Goal: Task Accomplishment & Management: Use online tool/utility

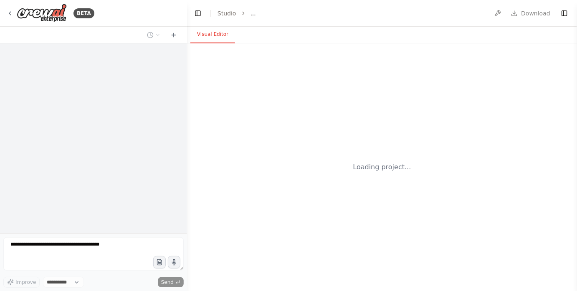
select select "****"
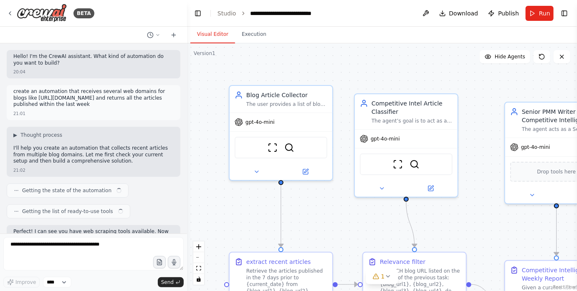
scroll to position [1076, 0]
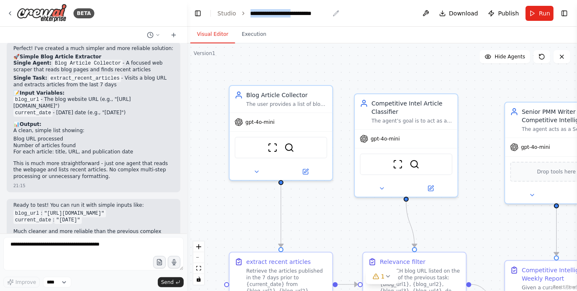
drag, startPoint x: 301, startPoint y: 12, endPoint x: 249, endPoint y: 12, distance: 52.2
click at [251, 12] on div "**********" at bounding box center [290, 13] width 79 height 8
click at [243, 58] on div ".deletable-edge-delete-btn { width: 20px; height: 20px; border: 0px solid #ffff…" at bounding box center [382, 167] width 390 height 248
click at [174, 36] on icon at bounding box center [173, 35] width 7 height 7
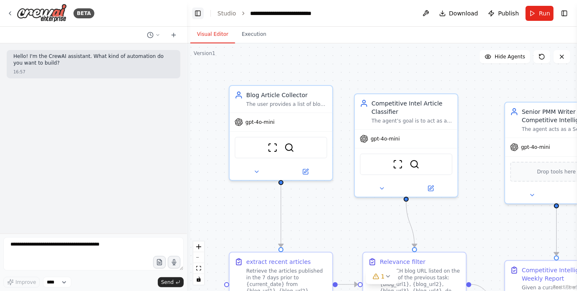
click at [196, 13] on button "Toggle Left Sidebar" at bounding box center [198, 14] width 12 height 12
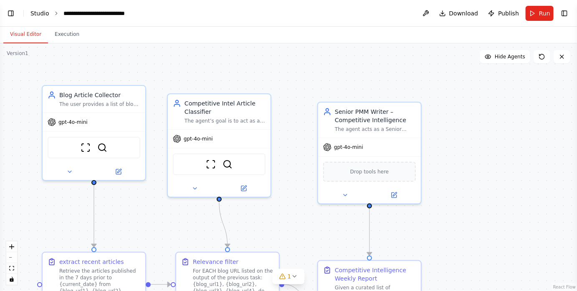
click at [37, 13] on link "Studio" at bounding box center [39, 13] width 19 height 7
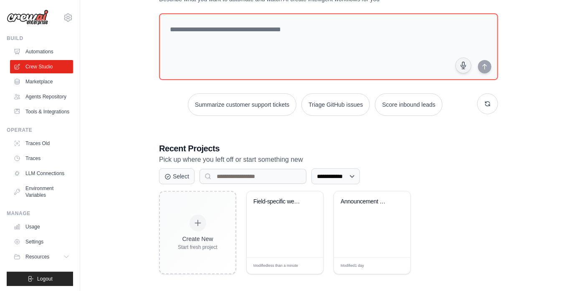
scroll to position [44, 0]
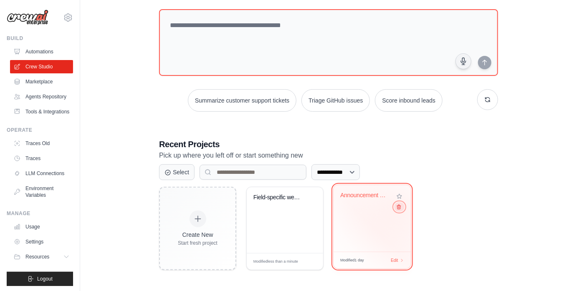
click at [399, 209] on icon at bounding box center [398, 207] width 5 height 5
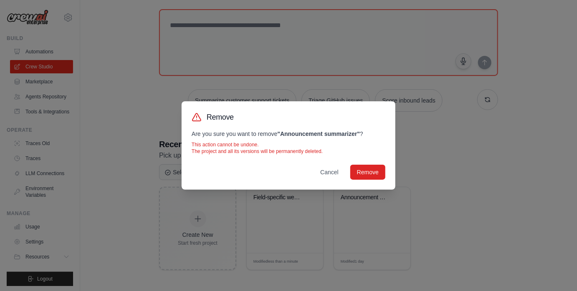
click at [439, 176] on div "Remove Are you sure you want to remove " Announcement summarizer " ? This actio…" at bounding box center [288, 145] width 577 height 291
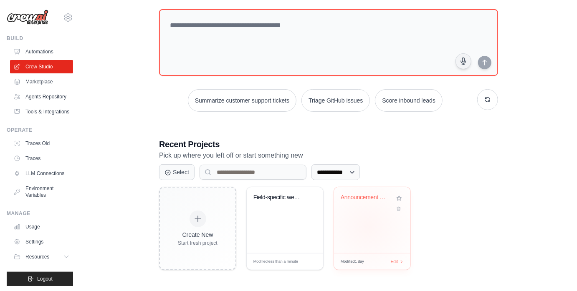
click at [369, 226] on div "Announcement summarizer" at bounding box center [372, 221] width 76 height 66
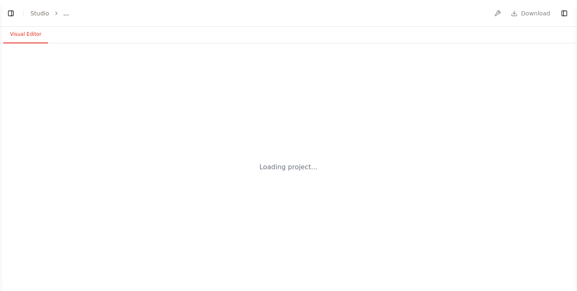
select select "****"
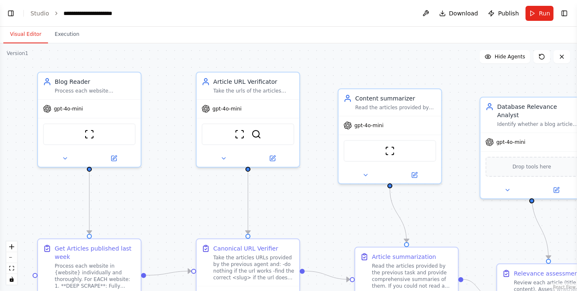
drag, startPoint x: 322, startPoint y: 184, endPoint x: 312, endPoint y: 158, distance: 28.1
click at [312, 158] on div ".deletable-edge-delete-btn { width: 20px; height: 20px; border: 0px solid #ffff…" at bounding box center [288, 167] width 577 height 248
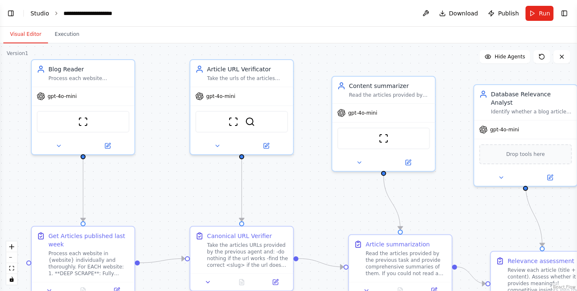
click at [40, 13] on link "Studio" at bounding box center [39, 13] width 19 height 7
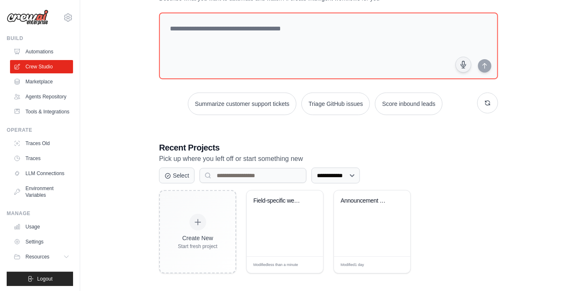
scroll to position [44, 0]
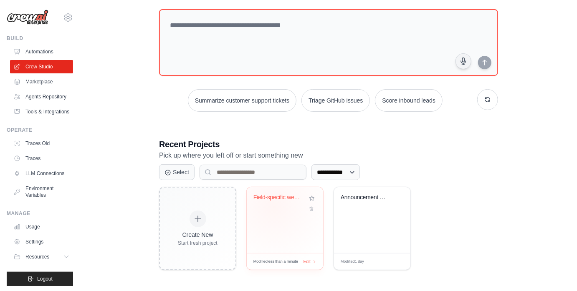
click at [274, 206] on div "Field-specific weekly summary" at bounding box center [284, 203] width 63 height 19
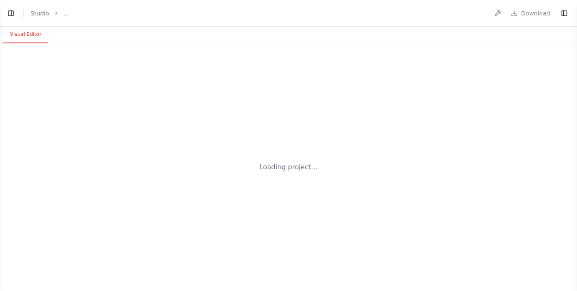
select select "****"
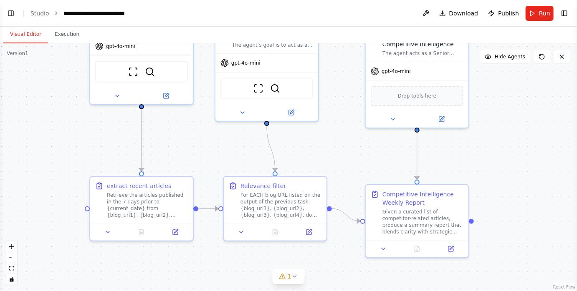
drag, startPoint x: 279, startPoint y: 221, endPoint x: 327, endPoint y: 144, distance: 90.0
click at [327, 144] on div ".deletable-edge-delete-btn { width: 20px; height: 20px; border: 0px solid #ffff…" at bounding box center [288, 167] width 577 height 248
click at [40, 13] on link "Studio" at bounding box center [39, 13] width 19 height 7
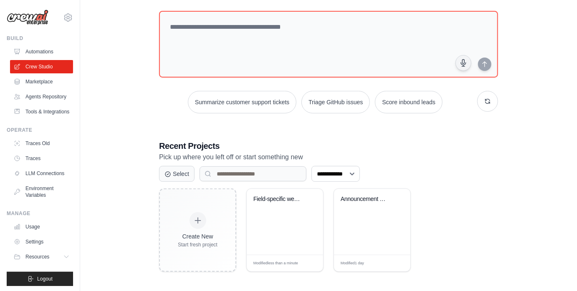
scroll to position [44, 0]
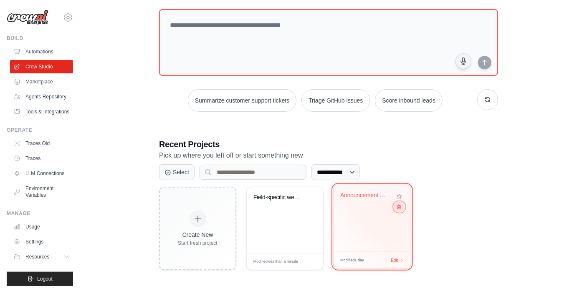
click at [399, 208] on icon at bounding box center [398, 207] width 5 height 5
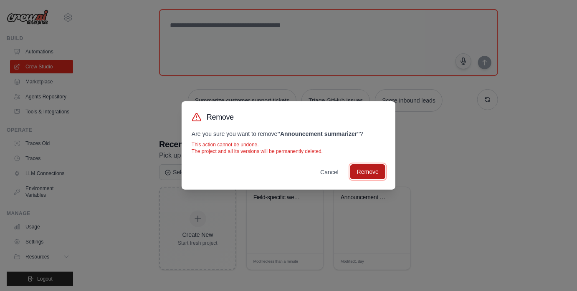
click at [371, 172] on button "Remove" at bounding box center [367, 172] width 35 height 15
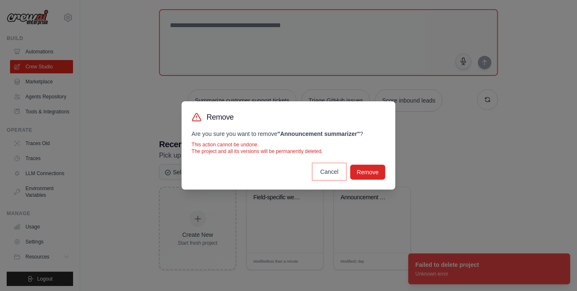
click at [330, 171] on button "Cancel" at bounding box center [330, 172] width 32 height 15
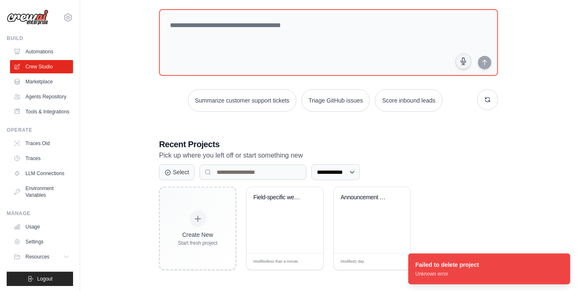
click at [474, 188] on div "Create New Start fresh project Field-specific weekly summary Modified less than…" at bounding box center [328, 229] width 339 height 84
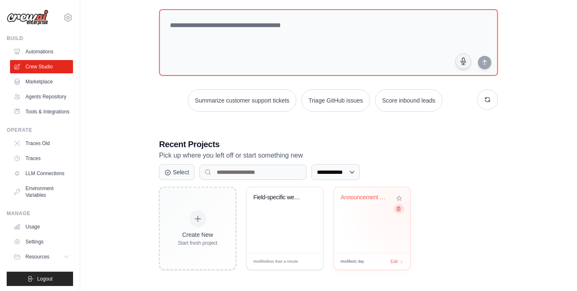
click at [400, 209] on icon at bounding box center [398, 208] width 5 height 5
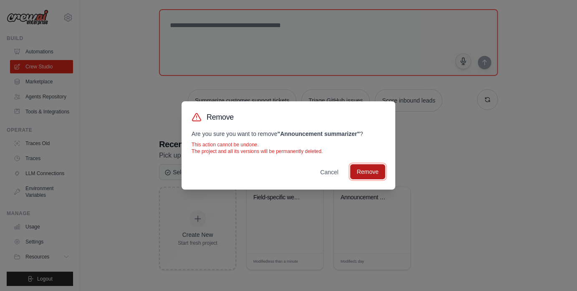
click at [375, 172] on button "Remove" at bounding box center [367, 172] width 35 height 15
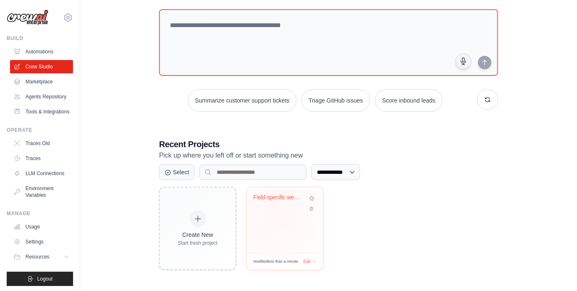
click at [279, 217] on div "Field-specific weekly summary" at bounding box center [285, 221] width 76 height 66
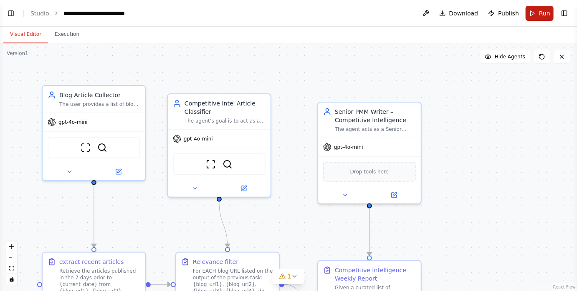
click at [532, 16] on button "Run" at bounding box center [540, 13] width 28 height 15
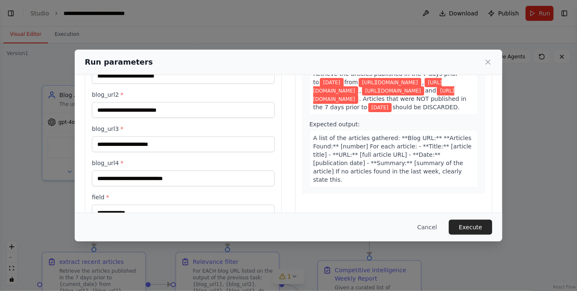
scroll to position [105, 0]
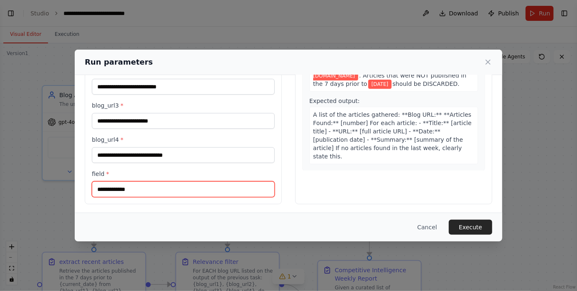
click at [174, 187] on input "**********" at bounding box center [183, 190] width 183 height 16
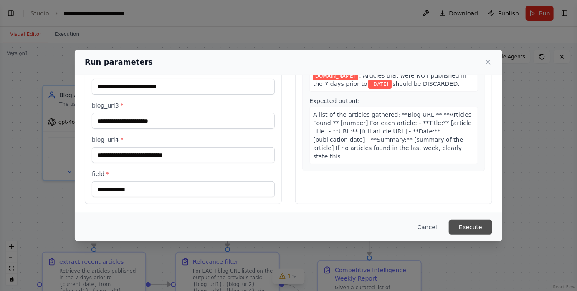
click at [464, 224] on button "Execute" at bounding box center [470, 227] width 43 height 15
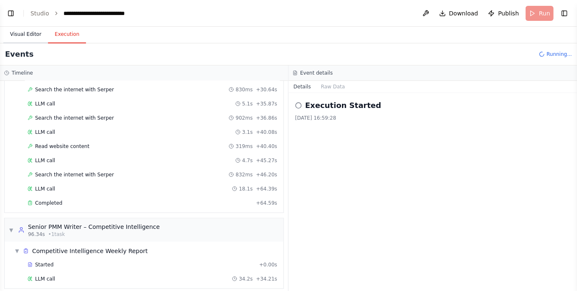
scroll to position [459, 0]
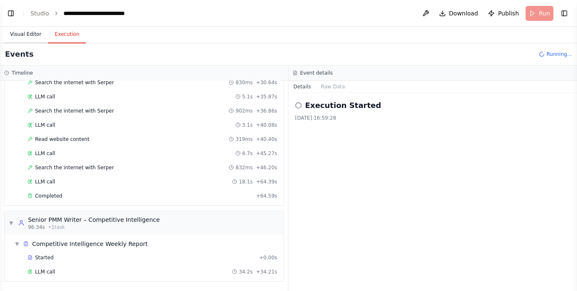
click at [37, 34] on button "Visual Editor" at bounding box center [25, 35] width 45 height 18
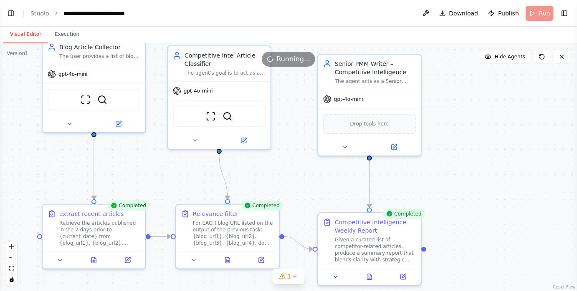
drag, startPoint x: 290, startPoint y: 202, endPoint x: 289, endPoint y: 140, distance: 62.2
click at [289, 140] on div ".deletable-edge-delete-btn { width: 20px; height: 20px; border: 0px solid #ffff…" at bounding box center [288, 167] width 577 height 248
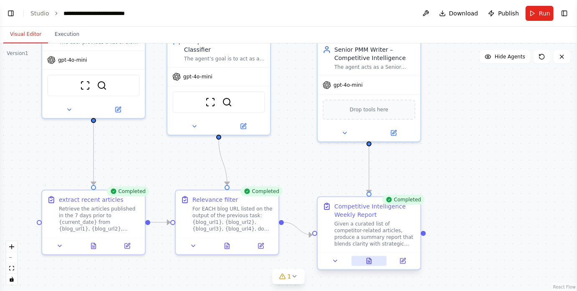
click at [373, 260] on button at bounding box center [369, 261] width 35 height 10
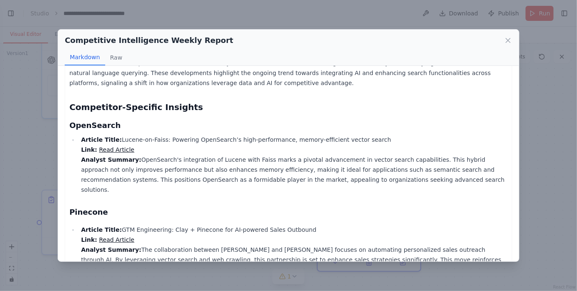
scroll to position [0, 0]
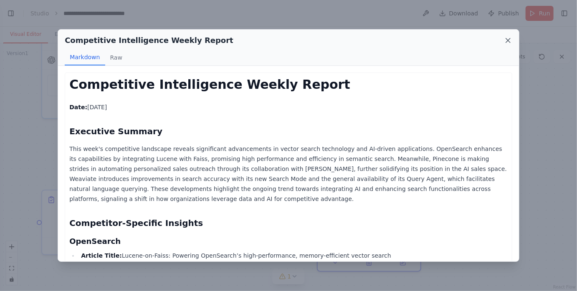
click at [509, 38] on icon at bounding box center [508, 40] width 8 height 8
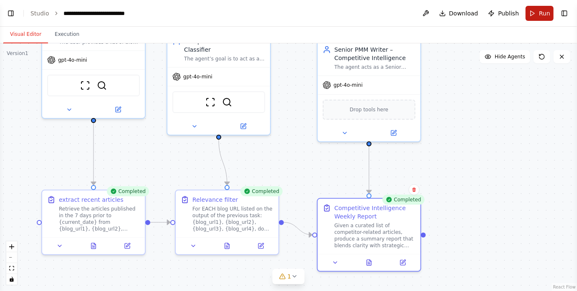
click at [534, 13] on button "Run" at bounding box center [540, 13] width 28 height 15
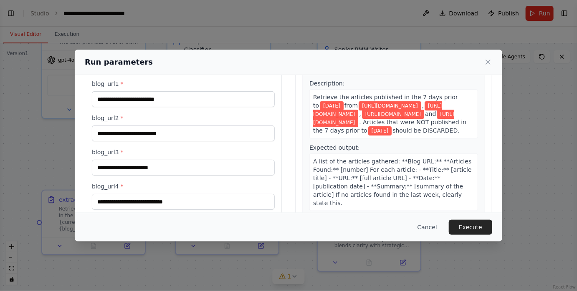
scroll to position [105, 0]
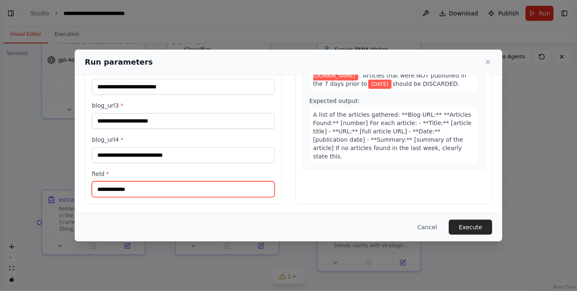
click at [188, 185] on input "**********" at bounding box center [183, 190] width 183 height 16
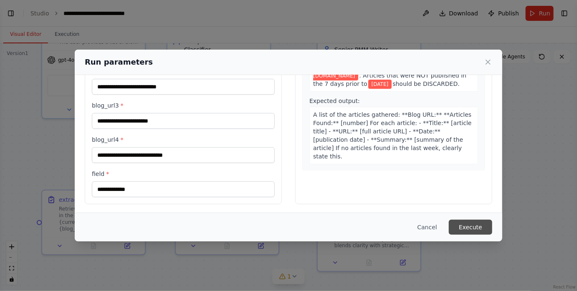
click at [456, 225] on button "Execute" at bounding box center [470, 227] width 43 height 15
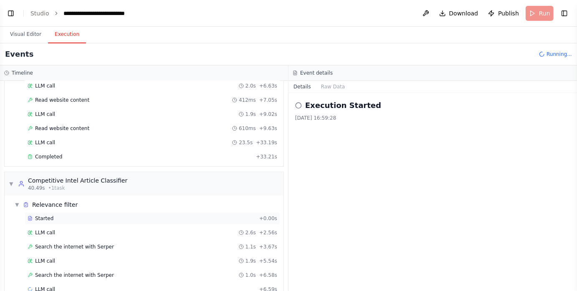
scroll to position [131, 0]
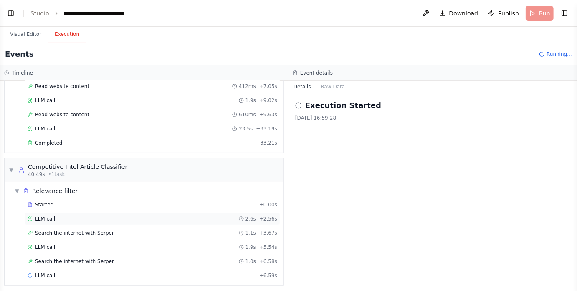
click at [94, 218] on div "LLM call 2.6s + 2.56s" at bounding box center [153, 219] width 250 height 7
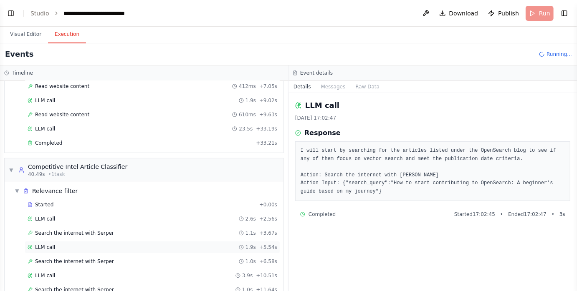
click at [88, 241] on div "LLM call 1.9s + 5.54s" at bounding box center [153, 247] width 256 height 13
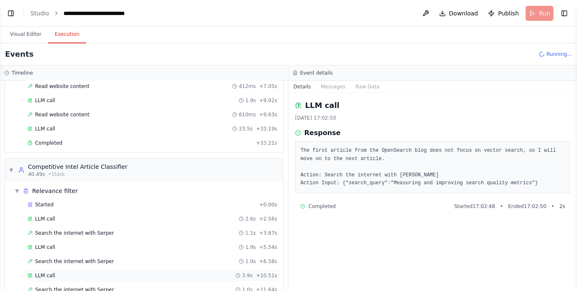
click at [84, 270] on div "LLM call 3.9s + 10.51s" at bounding box center [153, 276] width 256 height 13
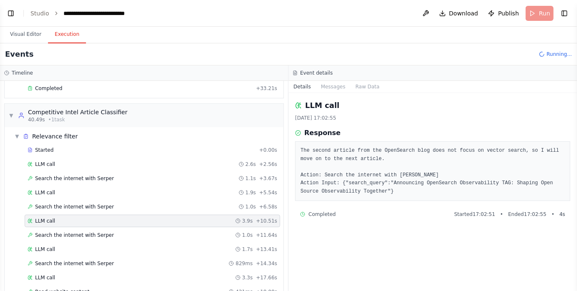
scroll to position [190, 0]
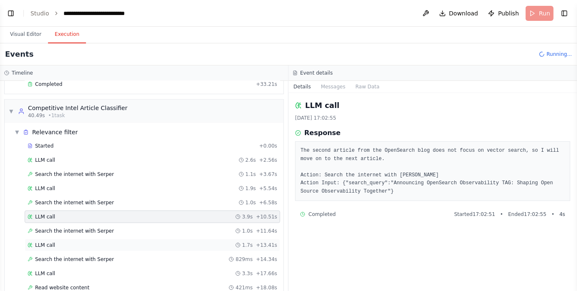
click at [88, 242] on div "LLM call 1.7s + 13.41s" at bounding box center [153, 245] width 250 height 7
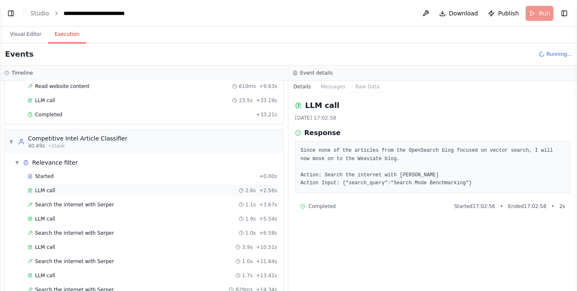
scroll to position [148, 0]
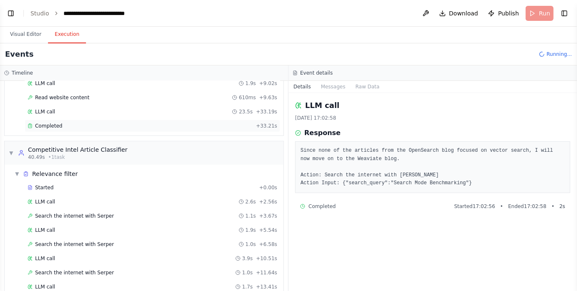
click at [62, 124] on div "Completed" at bounding box center [140, 126] width 225 height 7
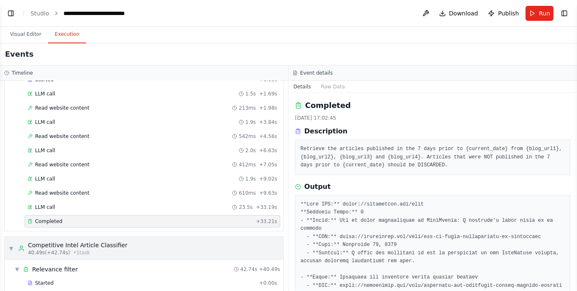
scroll to position [41, 0]
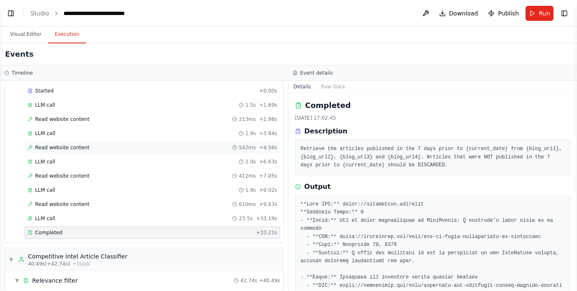
click at [129, 148] on div "Read website content 542ms + 4.56s" at bounding box center [153, 147] width 250 height 7
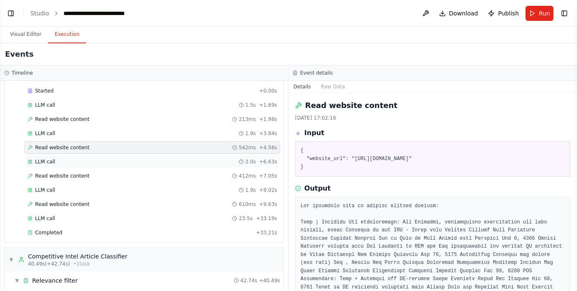
click at [127, 159] on div "LLM call 2.0s + 6.63s" at bounding box center [153, 162] width 250 height 7
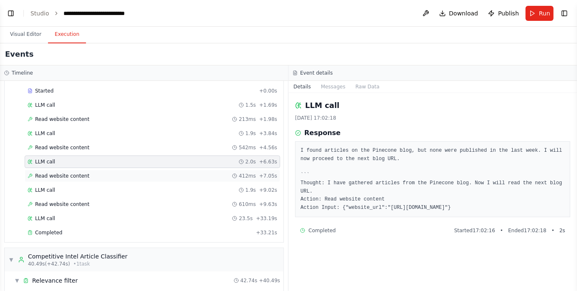
click at [114, 174] on div "Read website content 412ms + 7.05s" at bounding box center [153, 176] width 250 height 7
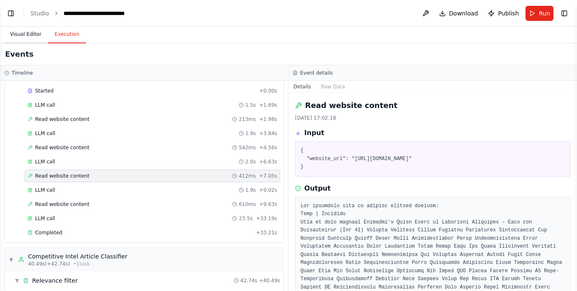
click at [43, 33] on button "Visual Editor" at bounding box center [25, 35] width 45 height 18
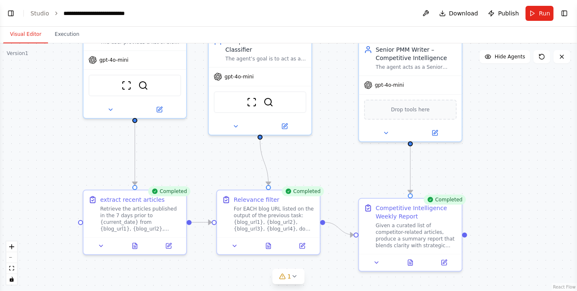
drag, startPoint x: 155, startPoint y: 172, endPoint x: 196, endPoint y: 172, distance: 41.3
click at [196, 172] on div ".deletable-edge-delete-btn { width: 20px; height: 20px; border: 0px solid #ffff…" at bounding box center [288, 167] width 577 height 248
click at [160, 112] on button at bounding box center [159, 108] width 47 height 10
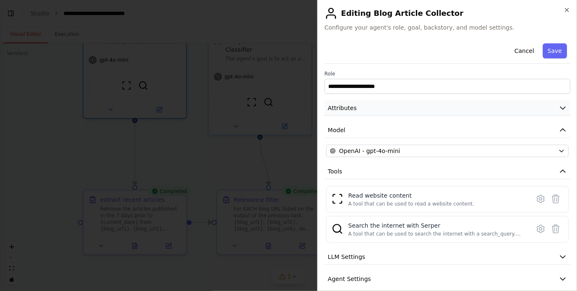
click at [368, 106] on button "Attributes" at bounding box center [447, 108] width 246 height 15
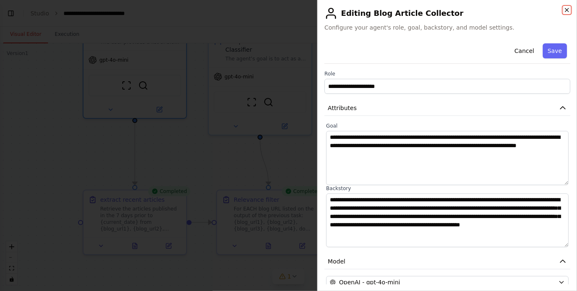
click at [567, 10] on icon "button" at bounding box center [566, 9] width 3 height 3
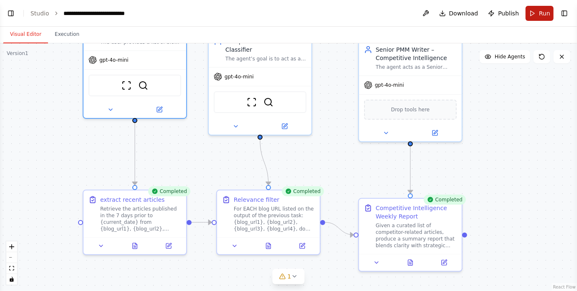
click at [533, 15] on button "Run" at bounding box center [540, 13] width 28 height 15
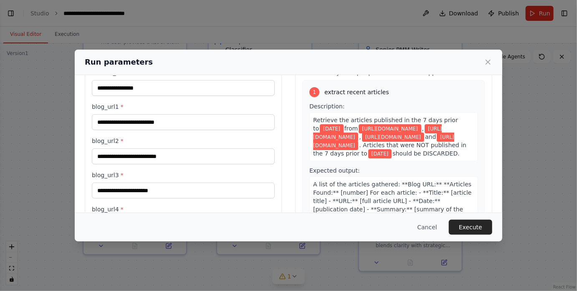
scroll to position [36, 0]
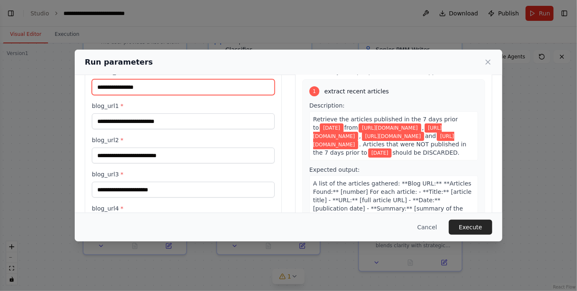
click at [107, 89] on input "**********" at bounding box center [183, 87] width 183 height 16
type input "**********"
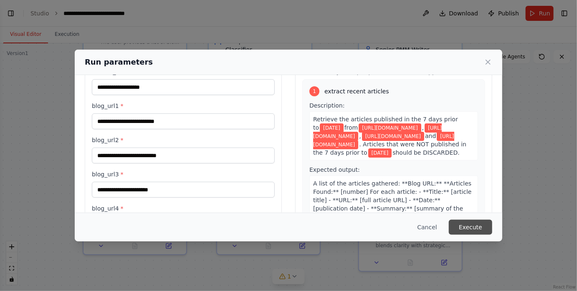
click at [464, 225] on button "Execute" at bounding box center [470, 227] width 43 height 15
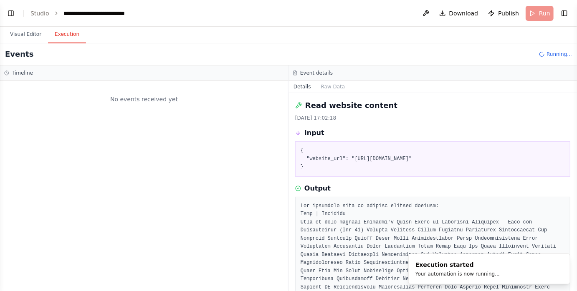
scroll to position [0, 0]
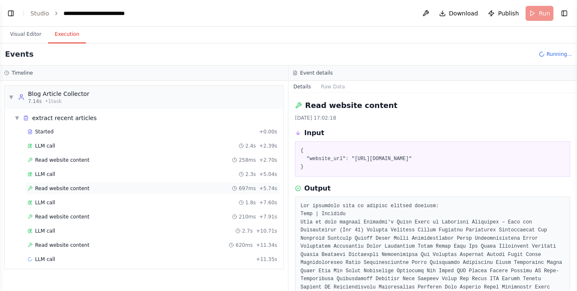
click at [147, 185] on div "Read website content 697ms + 5.74s" at bounding box center [153, 188] width 250 height 7
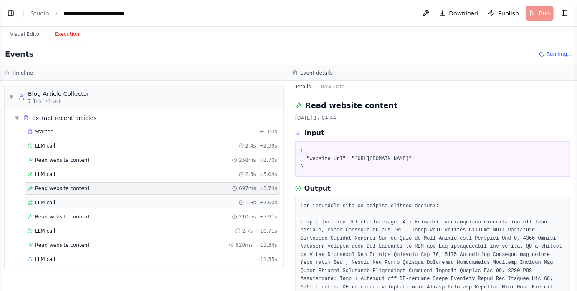
click at [141, 198] on div "LLM call 1.8s + 7.60s" at bounding box center [153, 203] width 256 height 13
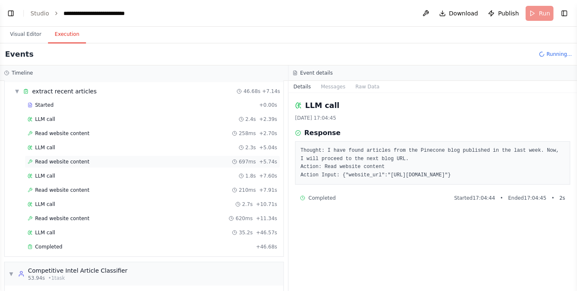
scroll to position [50, 0]
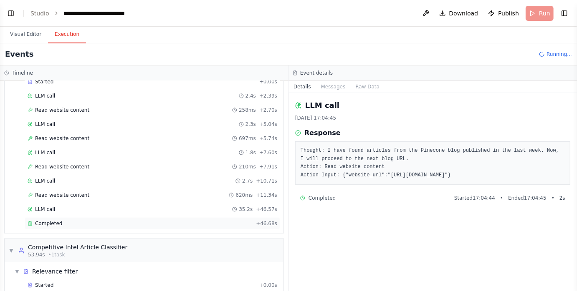
click at [120, 221] on div "Completed" at bounding box center [140, 224] width 225 height 7
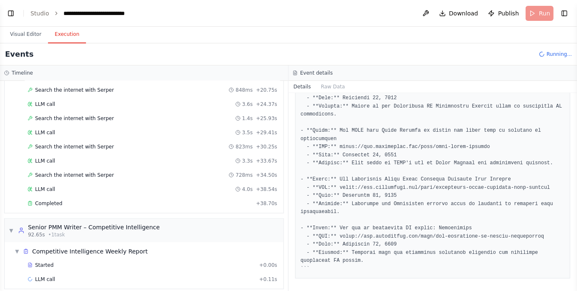
scroll to position [389, 0]
click at [143, 199] on div "Completed" at bounding box center [140, 202] width 225 height 7
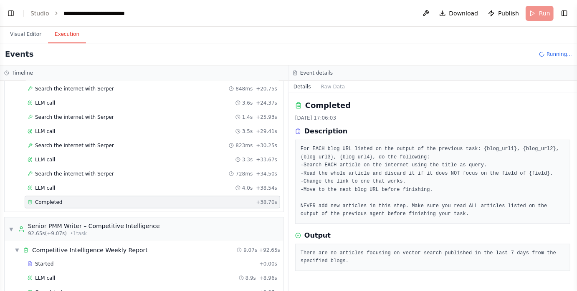
scroll to position [0, 0]
click at [27, 34] on button "Visual Editor" at bounding box center [25, 35] width 45 height 18
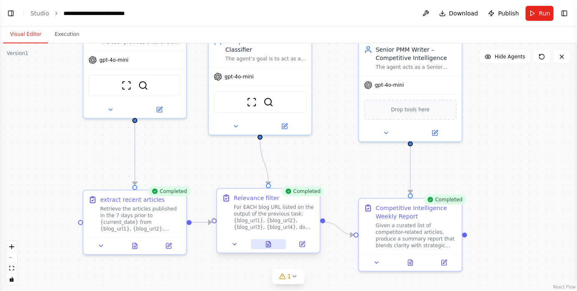
click at [267, 244] on icon at bounding box center [267, 244] width 0 height 0
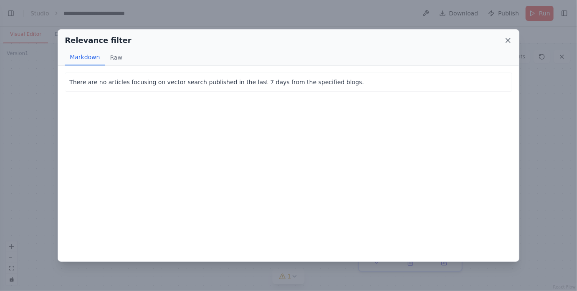
click at [509, 40] on icon at bounding box center [508, 40] width 4 height 4
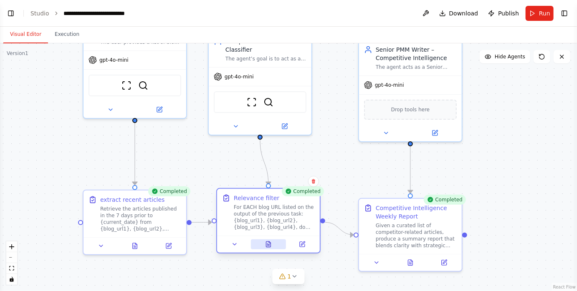
click at [272, 245] on button at bounding box center [268, 245] width 35 height 10
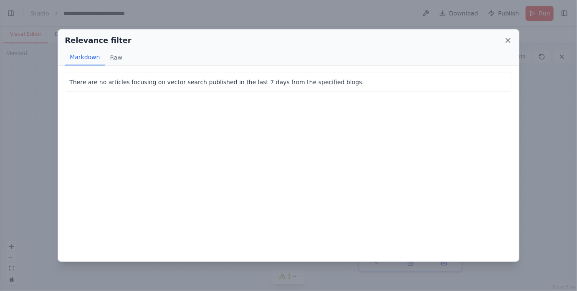
click at [508, 41] on icon at bounding box center [508, 40] width 4 height 4
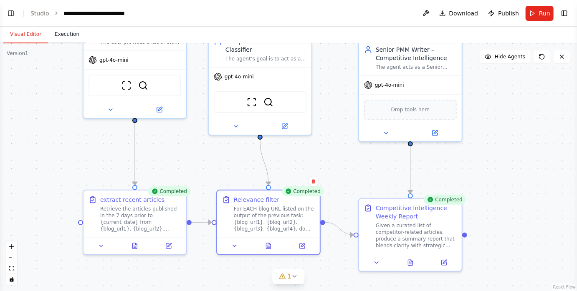
click at [75, 34] on button "Execution" at bounding box center [67, 35] width 38 height 18
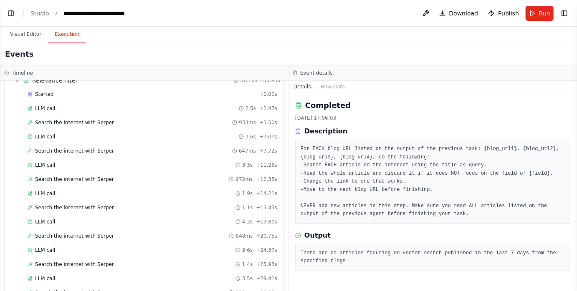
scroll to position [239, 0]
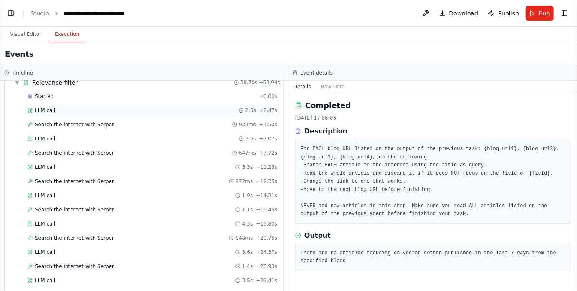
click at [151, 112] on div "LLM call 2.5s + 2.47s" at bounding box center [153, 110] width 256 height 13
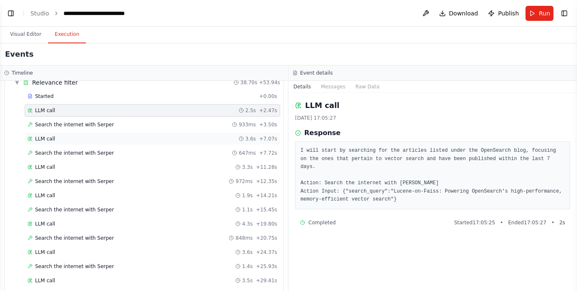
click at [127, 136] on div "LLM call 3.6s + 7.07s" at bounding box center [153, 139] width 250 height 7
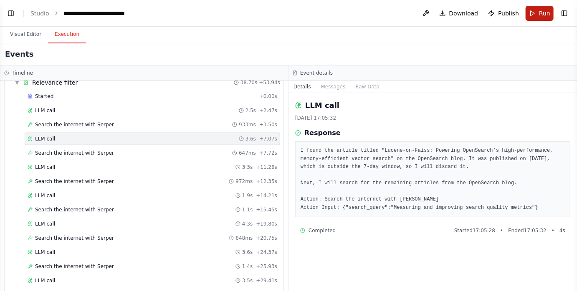
click at [532, 11] on button "Run" at bounding box center [540, 13] width 28 height 15
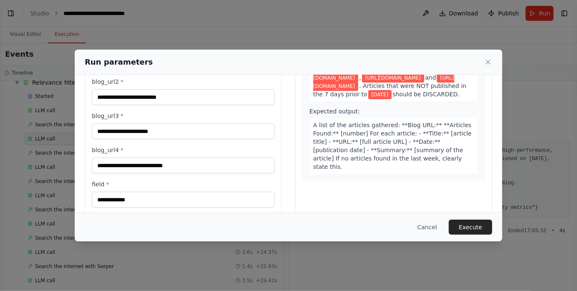
scroll to position [105, 0]
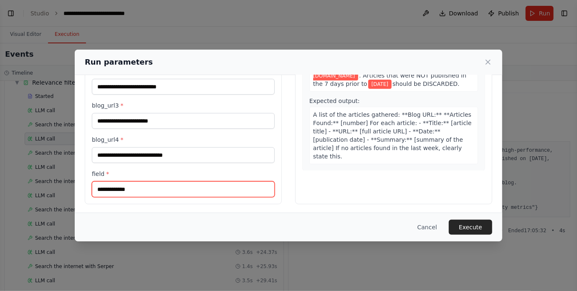
drag, startPoint x: 136, startPoint y: 188, endPoint x: 76, endPoint y: 188, distance: 59.7
click at [76, 188] on div "**********" at bounding box center [289, 92] width 428 height 245
type input "*********"
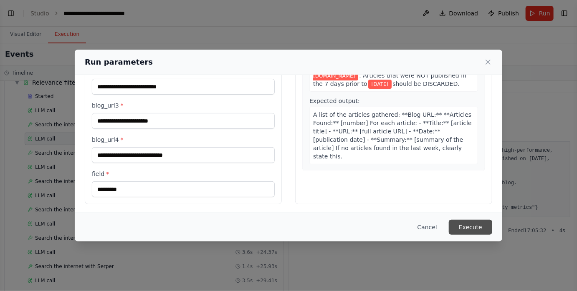
click at [465, 228] on button "Execute" at bounding box center [470, 227] width 43 height 15
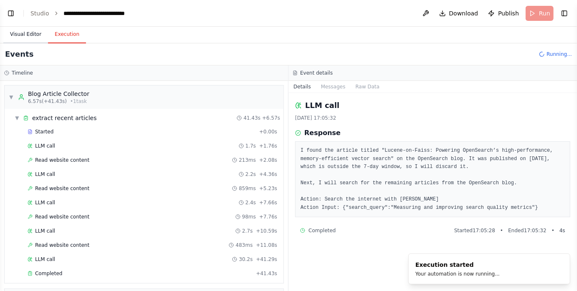
click at [35, 33] on button "Visual Editor" at bounding box center [25, 35] width 45 height 18
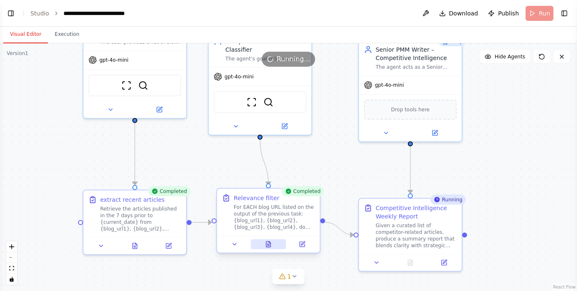
click at [265, 241] on button at bounding box center [268, 245] width 35 height 10
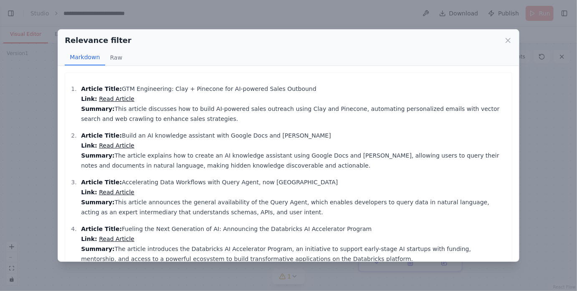
scroll to position [20, 0]
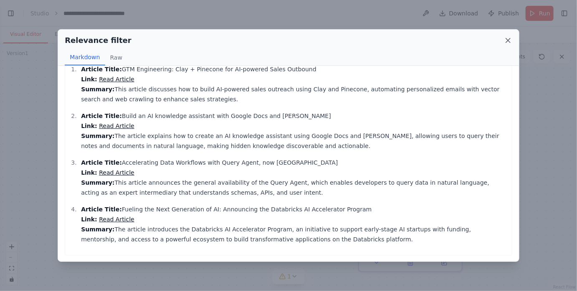
click at [509, 38] on icon at bounding box center [508, 40] width 8 height 8
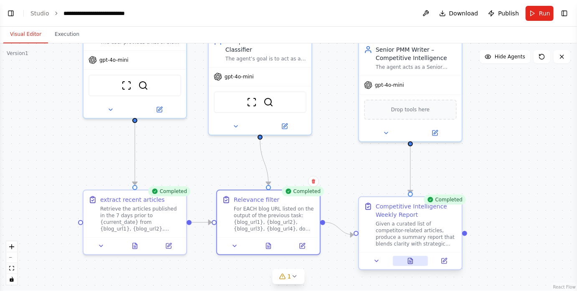
click at [410, 263] on icon at bounding box center [410, 263] width 2 height 0
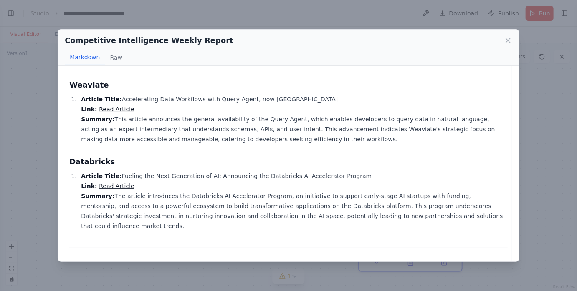
scroll to position [348, 0]
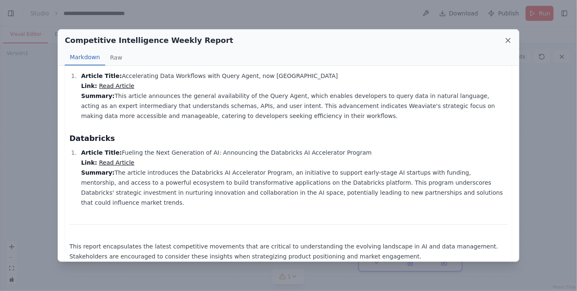
click at [509, 41] on icon at bounding box center [508, 40] width 4 height 4
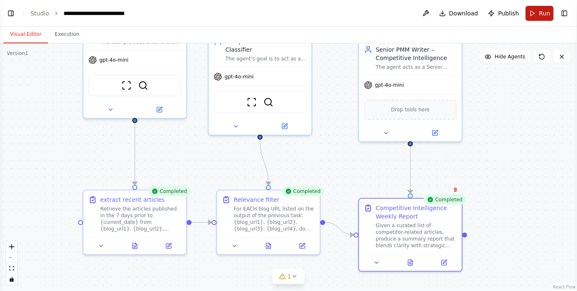
click at [534, 11] on button "Run" at bounding box center [540, 13] width 28 height 15
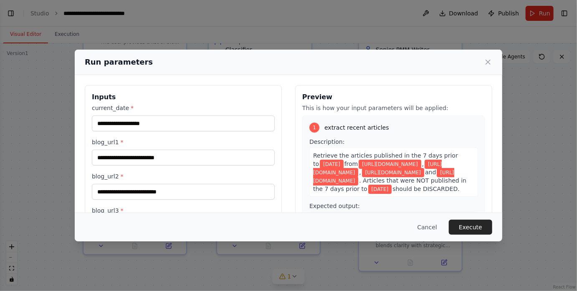
scroll to position [105, 0]
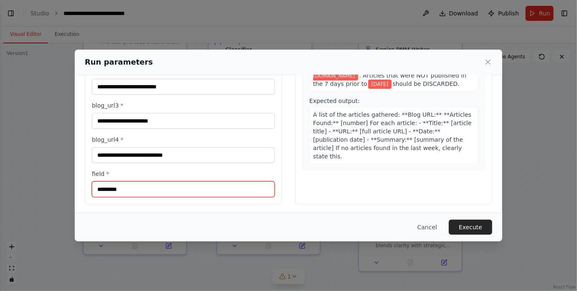
drag, startPoint x: 152, startPoint y: 188, endPoint x: 94, endPoint y: 188, distance: 58.0
click at [94, 188] on input "*********" at bounding box center [183, 190] width 183 height 16
type input "**********"
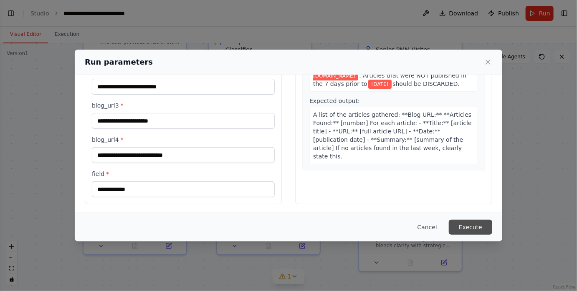
click at [479, 228] on button "Execute" at bounding box center [470, 227] width 43 height 15
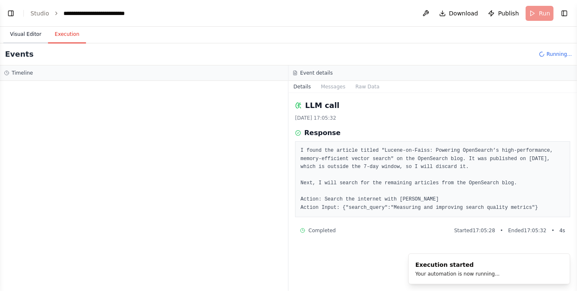
click at [33, 34] on button "Visual Editor" at bounding box center [25, 35] width 45 height 18
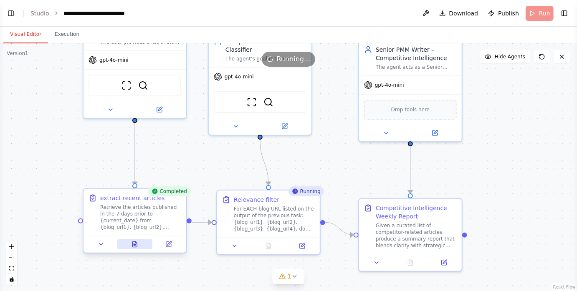
click at [141, 243] on button at bounding box center [134, 245] width 35 height 10
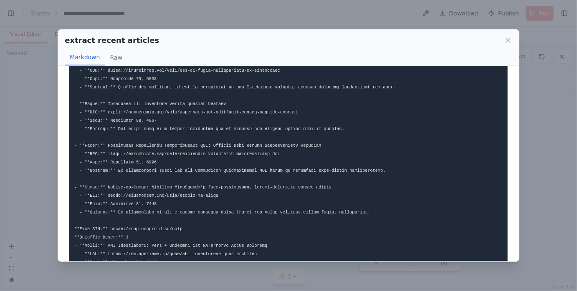
scroll to position [0, 0]
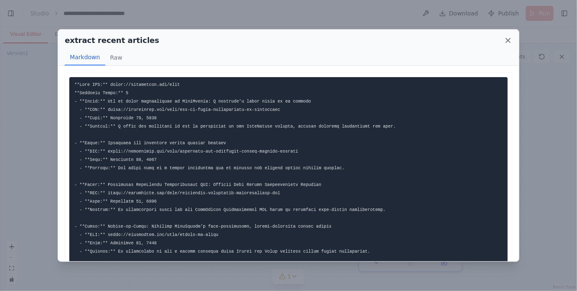
click at [508, 41] on icon at bounding box center [508, 40] width 4 height 4
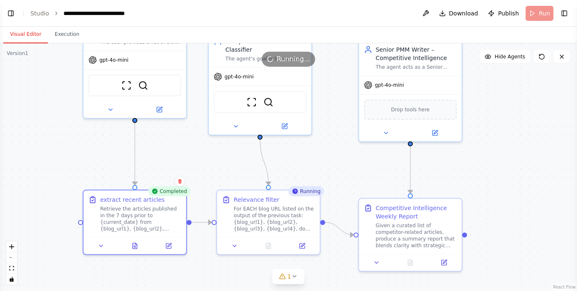
click at [312, 159] on div ".deletable-edge-delete-btn { width: 20px; height: 20px; border: 0px solid #ffff…" at bounding box center [288, 167] width 577 height 248
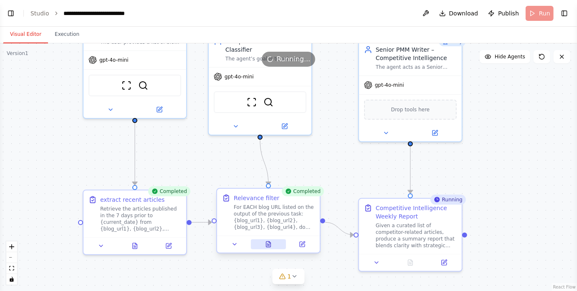
click at [270, 244] on icon at bounding box center [268, 244] width 5 height 5
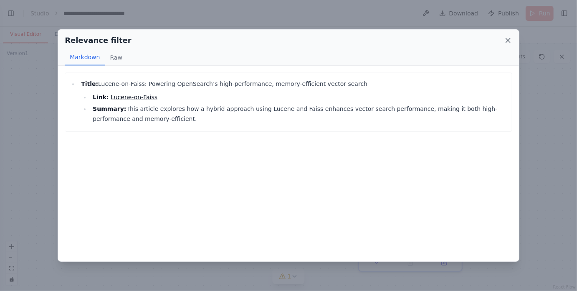
click at [507, 42] on icon at bounding box center [508, 40] width 8 height 8
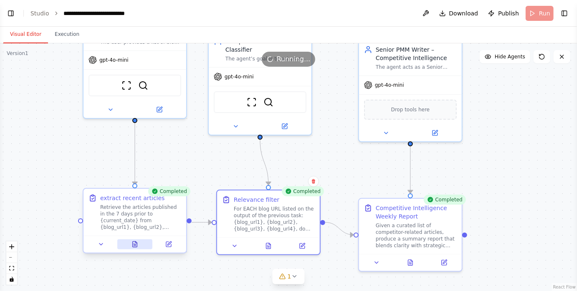
click at [137, 243] on icon at bounding box center [136, 243] width 2 height 2
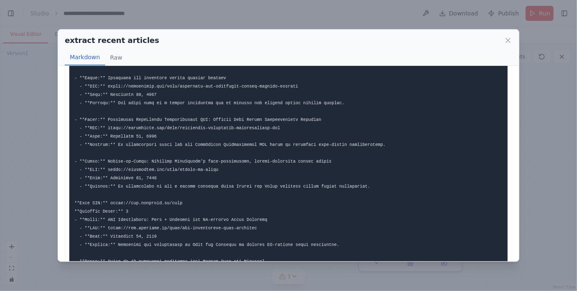
scroll to position [66, 0]
click at [509, 41] on icon at bounding box center [508, 40] width 4 height 4
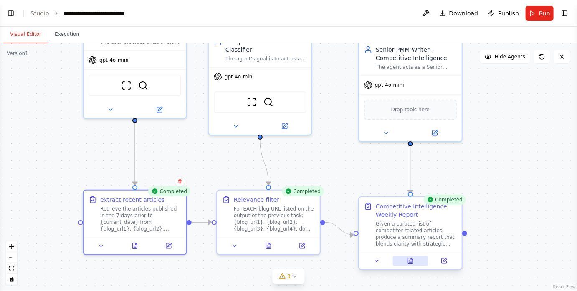
click at [409, 262] on icon at bounding box center [410, 261] width 5 height 5
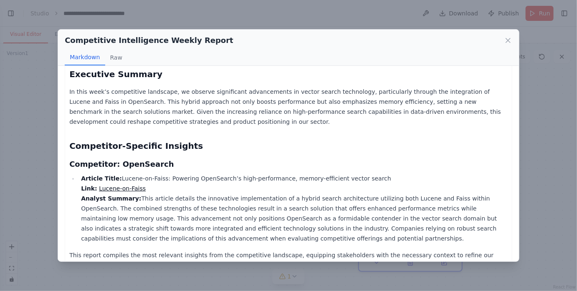
scroll to position [76, 0]
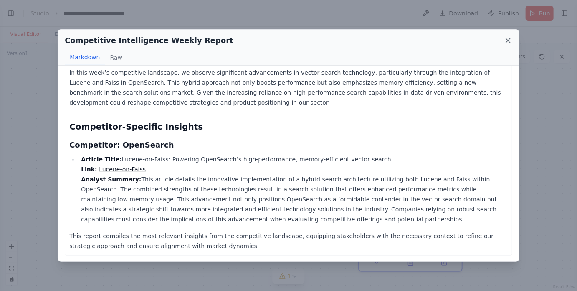
click at [507, 42] on icon at bounding box center [508, 40] width 8 height 8
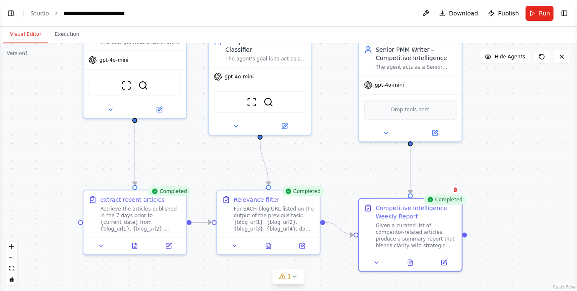
click at [342, 114] on div ".deletable-edge-delete-btn { width: 20px; height: 20px; border: 0px solid #ffff…" at bounding box center [288, 167] width 577 height 248
click at [477, 71] on div ".deletable-edge-delete-btn { width: 20px; height: 20px; border: 0px solid #ffff…" at bounding box center [288, 167] width 577 height 248
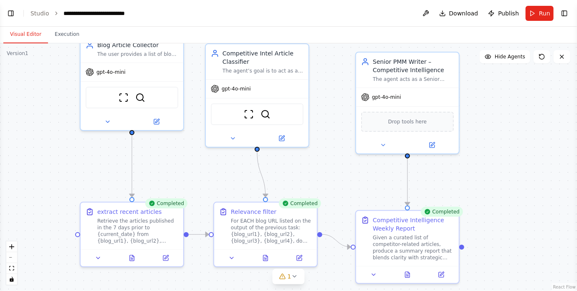
drag, startPoint x: 206, startPoint y: 151, endPoint x: 203, endPoint y: 164, distance: 13.4
click at [203, 164] on div ".deletable-edge-delete-btn { width: 20px; height: 20px; border: 0px solid #ffff…" at bounding box center [288, 167] width 577 height 248
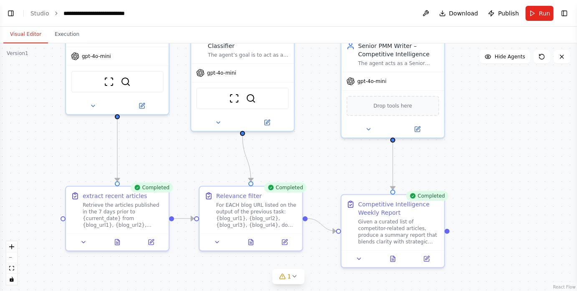
drag, startPoint x: 380, startPoint y: 199, endPoint x: 366, endPoint y: 182, distance: 22.2
click at [366, 182] on div ".deletable-edge-delete-btn { width: 20px; height: 20px; border: 0px solid #ffff…" at bounding box center [288, 167] width 577 height 248
click at [119, 242] on icon at bounding box center [117, 240] width 5 height 5
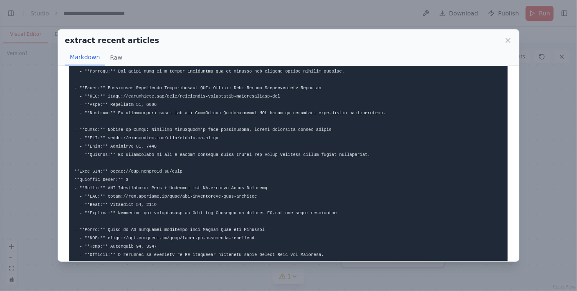
scroll to position [96, 0]
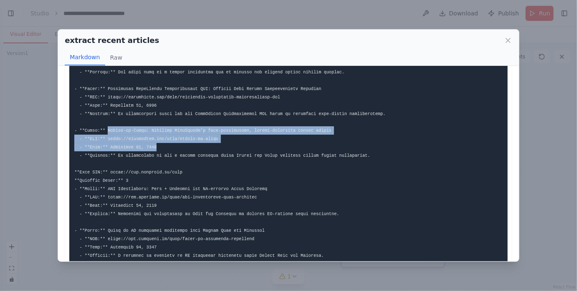
drag, startPoint x: 163, startPoint y: 148, endPoint x: 108, endPoint y: 131, distance: 57.7
click at [108, 131] on pre at bounding box center [288, 285] width 439 height 608
click at [172, 151] on pre at bounding box center [288, 285] width 439 height 608
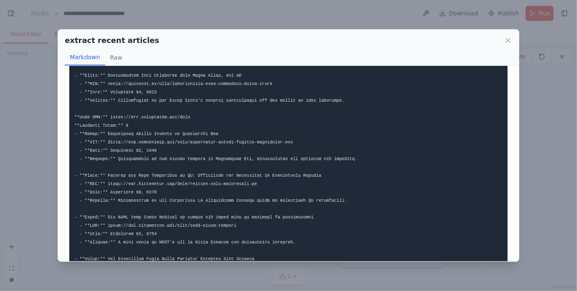
scroll to position [361, 0]
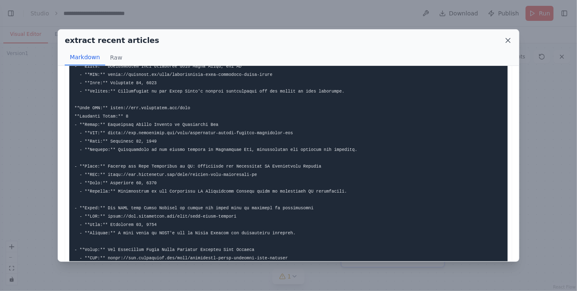
click at [507, 41] on icon at bounding box center [508, 40] width 4 height 4
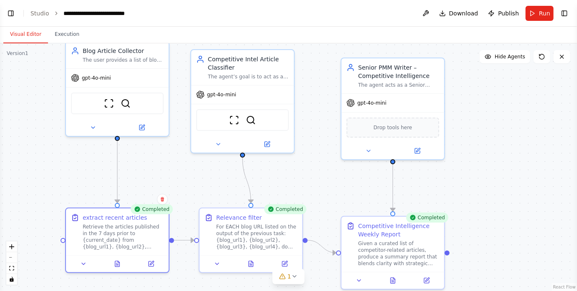
drag, startPoint x: 325, startPoint y: 93, endPoint x: 325, endPoint y: 115, distance: 22.1
click at [325, 115] on div ".deletable-edge-delete-btn { width: 20px; height: 20px; border: 0px solid #ffff…" at bounding box center [288, 167] width 577 height 248
click at [251, 261] on icon at bounding box center [251, 262] width 5 height 5
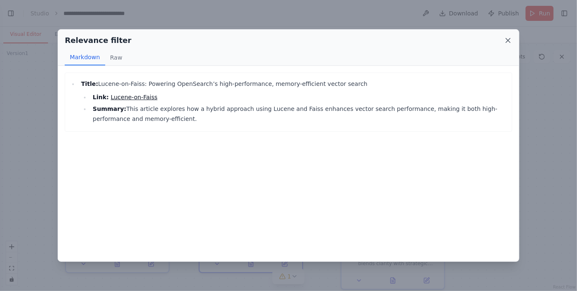
click at [507, 41] on icon at bounding box center [508, 40] width 4 height 4
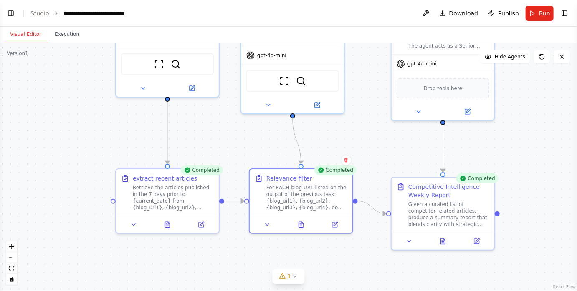
drag, startPoint x: 484, startPoint y: 144, endPoint x: 534, endPoint y: 104, distance: 64.2
click at [534, 104] on div ".deletable-edge-delete-btn { width: 20px; height: 20px; border: 0px solid #ffff…" at bounding box center [288, 167] width 577 height 248
click at [449, 237] on button at bounding box center [443, 240] width 35 height 10
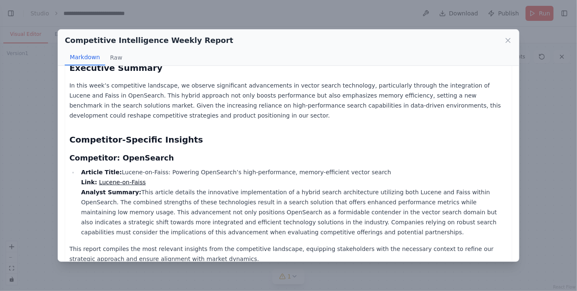
scroll to position [76, 0]
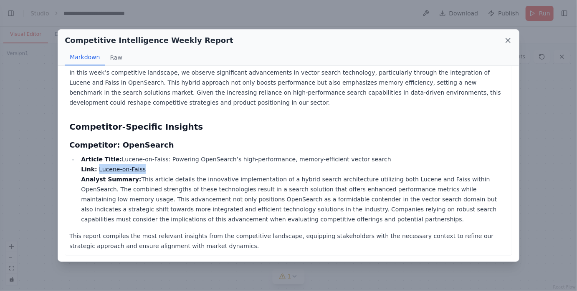
click at [509, 41] on icon at bounding box center [508, 40] width 8 height 8
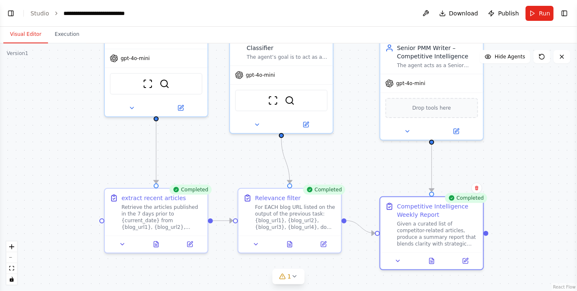
drag, startPoint x: 532, startPoint y: 107, endPoint x: 521, endPoint y: 127, distance: 23.2
click at [521, 127] on div ".deletable-edge-delete-btn { width: 20px; height: 20px; border: 0px solid #ffff…" at bounding box center [288, 167] width 577 height 248
click at [534, 14] on button "Run" at bounding box center [540, 13] width 28 height 15
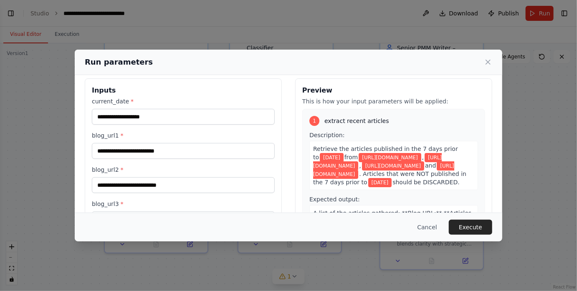
scroll to position [8, 0]
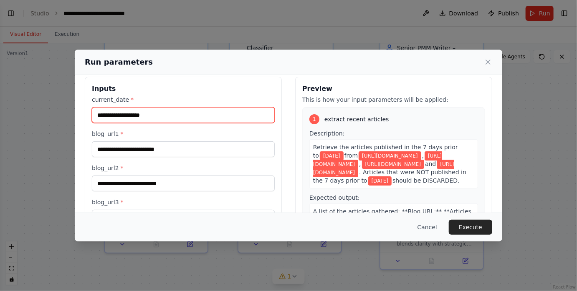
drag, startPoint x: 160, startPoint y: 115, endPoint x: 112, endPoint y: 115, distance: 47.6
click at [112, 115] on input "**********" at bounding box center [183, 115] width 183 height 16
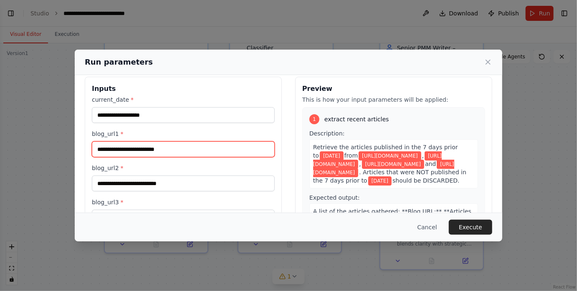
drag, startPoint x: 184, startPoint y: 149, endPoint x: 114, endPoint y: 149, distance: 70.6
click at [114, 149] on input "**********" at bounding box center [183, 150] width 183 height 16
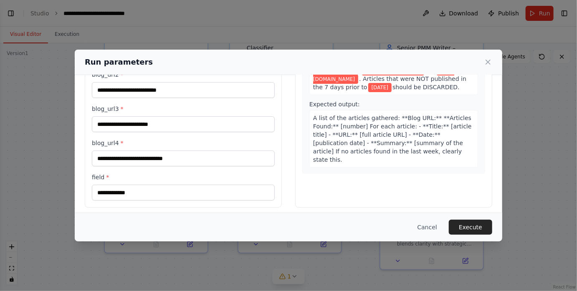
scroll to position [105, 0]
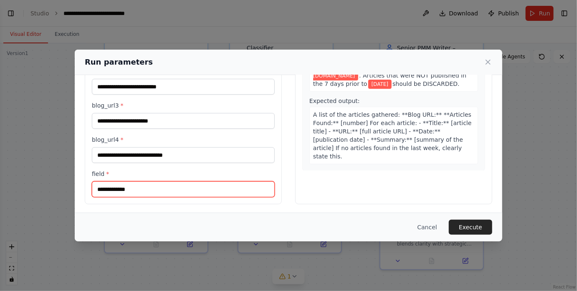
drag, startPoint x: 143, startPoint y: 188, endPoint x: 79, endPoint y: 189, distance: 64.3
click at [79, 189] on div "**********" at bounding box center [289, 92] width 428 height 245
type input "*********"
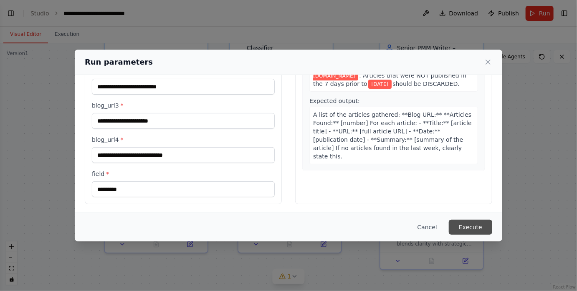
click at [456, 226] on button "Execute" at bounding box center [470, 227] width 43 height 15
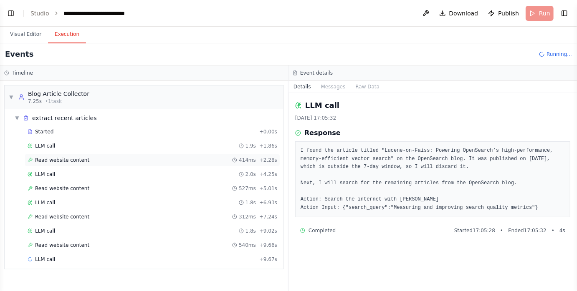
click at [42, 159] on span "Read website content" at bounding box center [62, 160] width 54 height 7
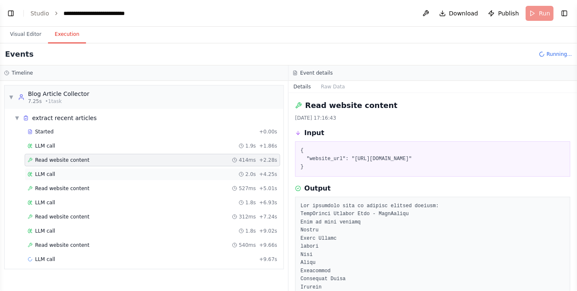
click at [126, 175] on div "LLM call 2.0s + 4.25s" at bounding box center [153, 174] width 250 height 7
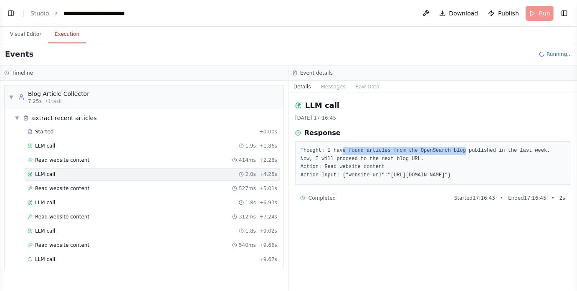
drag, startPoint x: 342, startPoint y: 151, endPoint x: 466, endPoint y: 149, distance: 123.6
click at [466, 149] on pre "Thought: I have found articles from the OpenSearch blog published in the last w…" at bounding box center [433, 163] width 264 height 33
drag, startPoint x: 330, startPoint y: 169, endPoint x: 374, endPoint y: 169, distance: 44.7
click at [374, 169] on pre "Thought: I have found articles from the OpenSearch blog published in the last w…" at bounding box center [433, 163] width 264 height 33
click at [89, 190] on div "Read website content 527ms + 5.01s" at bounding box center [153, 188] width 250 height 7
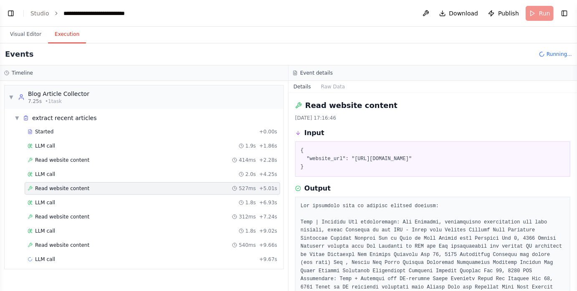
drag, startPoint x: 438, startPoint y: 154, endPoint x: 387, endPoint y: 154, distance: 51.4
click at [387, 154] on pre "{ "website_url": "https://www.pinecone.io/blog" }" at bounding box center [433, 159] width 264 height 25
click at [122, 225] on div "LLM call 1.8s + 9.02s" at bounding box center [153, 231] width 256 height 13
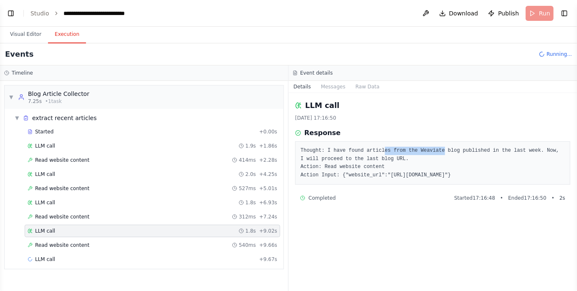
drag, startPoint x: 385, startPoint y: 150, endPoint x: 444, endPoint y: 151, distance: 58.5
click at [444, 151] on pre "Thought: I have found articles from the Weaviate blog published in the last wee…" at bounding box center [433, 163] width 264 height 33
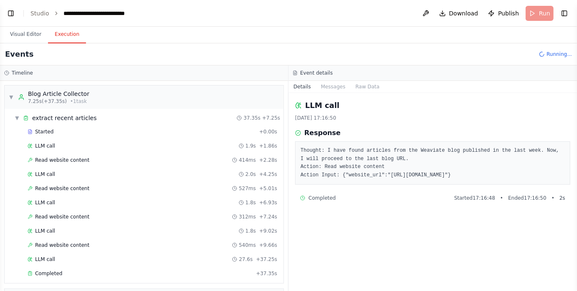
drag, startPoint x: 356, startPoint y: 159, endPoint x: 407, endPoint y: 159, distance: 50.5
click at [407, 159] on pre "Thought: I have found articles from the Weaviate blog published in the last wee…" at bounding box center [433, 163] width 264 height 33
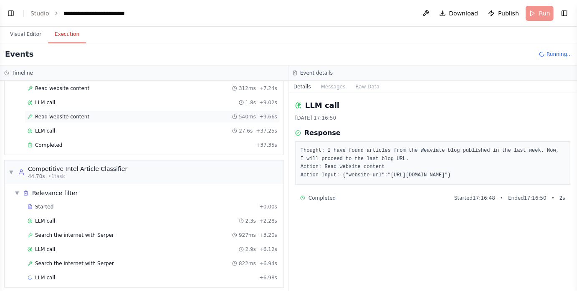
scroll to position [131, 0]
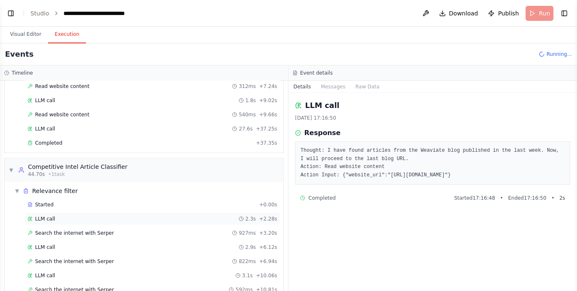
click at [76, 216] on div "LLM call 2.3s + 2.28s" at bounding box center [153, 219] width 250 height 7
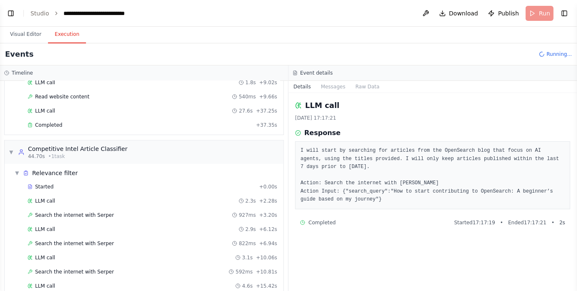
scroll to position [152, 0]
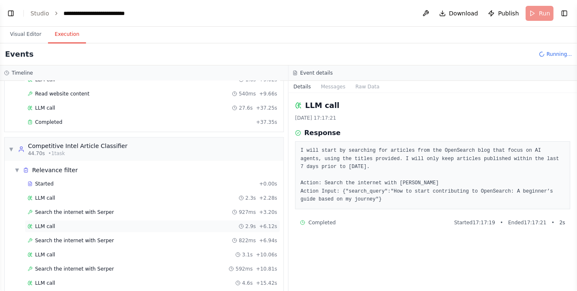
click at [83, 223] on div "LLM call 2.9s + 6.12s" at bounding box center [153, 226] width 250 height 7
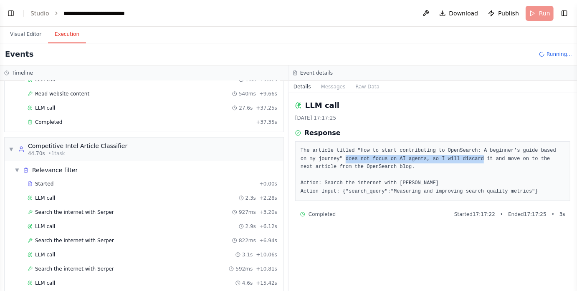
drag, startPoint x: 346, startPoint y: 159, endPoint x: 484, endPoint y: 161, distance: 138.7
click at [484, 161] on pre "The article titled "How to start contributing to OpenSearch: A beginner’s guide…" at bounding box center [433, 171] width 264 height 49
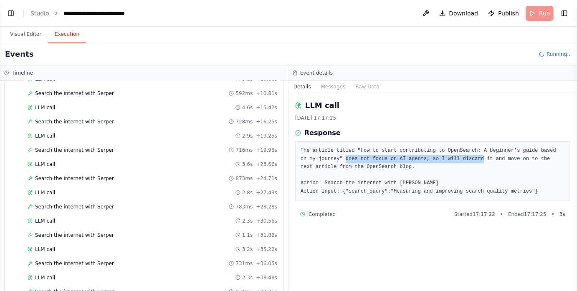
scroll to position [355, 0]
click at [79, 247] on div "LLM call 2.3s + 38.48s" at bounding box center [153, 250] width 250 height 7
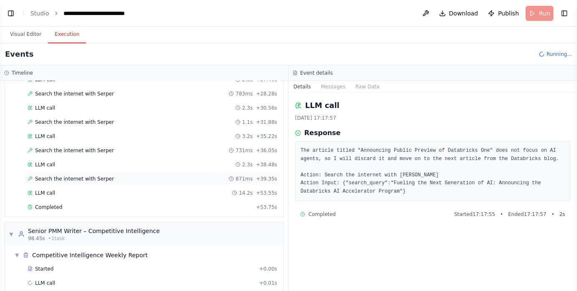
scroll to position [445, 0]
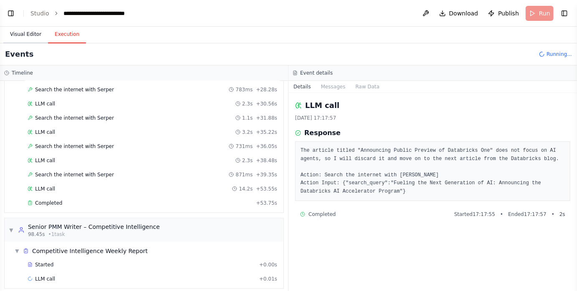
click at [31, 32] on button "Visual Editor" at bounding box center [25, 35] width 45 height 18
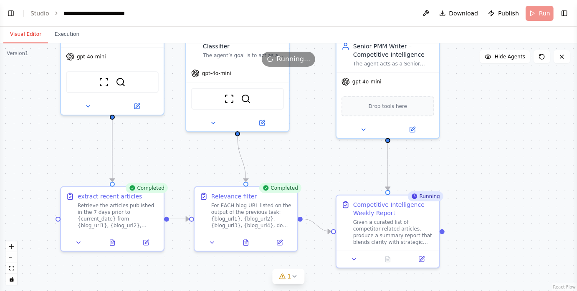
drag, startPoint x: 350, startPoint y: 162, endPoint x: 292, endPoint y: 160, distance: 57.7
click at [292, 160] on div ".deletable-edge-delete-btn { width: 20px; height: 20px; border: 0px solid #ffff…" at bounding box center [288, 167] width 577 height 248
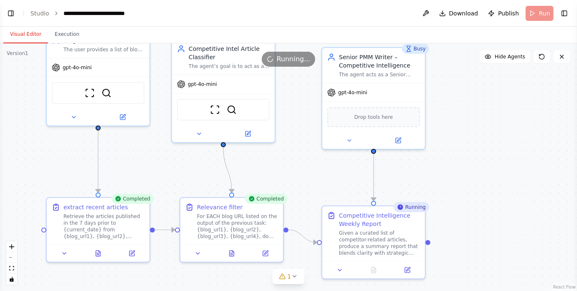
drag, startPoint x: 443, startPoint y: 164, endPoint x: 443, endPoint y: 174, distance: 10.0
click at [443, 174] on div ".deletable-edge-delete-btn { width: 20px; height: 20px; border: 0px solid #ffff…" at bounding box center [288, 167] width 577 height 248
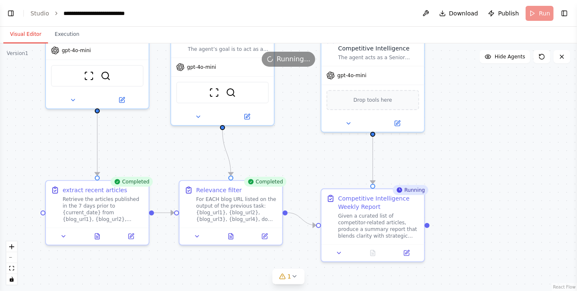
drag, startPoint x: 441, startPoint y: 204, endPoint x: 440, endPoint y: 187, distance: 17.6
click at [440, 187] on div ".deletable-edge-delete-btn { width: 20px; height: 20px; border: 0px solid #ffff…" at bounding box center [288, 167] width 577 height 248
click at [229, 236] on icon at bounding box center [231, 234] width 5 height 5
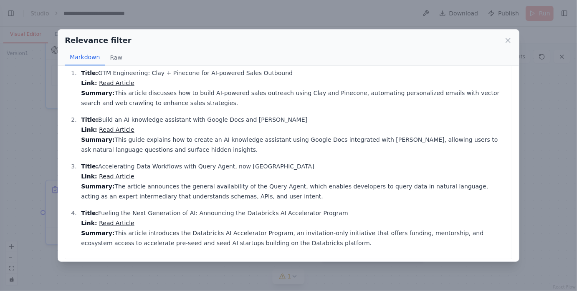
scroll to position [20, 0]
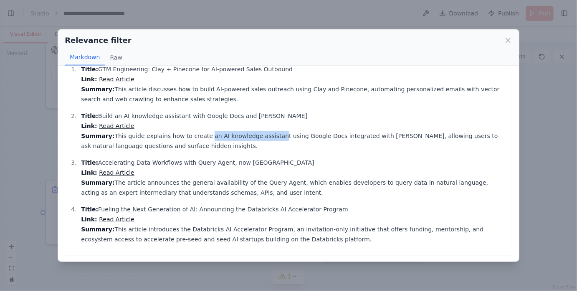
drag, startPoint x: 269, startPoint y: 138, endPoint x: 200, endPoint y: 139, distance: 68.9
click at [200, 139] on p "Title: Build an AI knowledge assistant with Google Docs and Pinecone Link: Read…" at bounding box center [294, 131] width 427 height 40
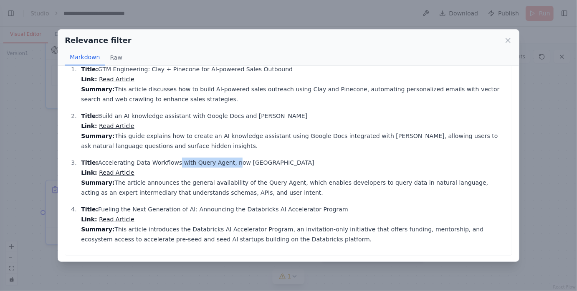
drag, startPoint x: 227, startPoint y: 162, endPoint x: 169, endPoint y: 162, distance: 58.1
click at [169, 162] on p "Title: Accelerating Data Workflows with Query Agent, now GA Link: Read Article …" at bounding box center [294, 178] width 427 height 40
drag, startPoint x: 282, startPoint y: 209, endPoint x: 234, endPoint y: 211, distance: 48.5
click at [234, 211] on p "Title: Fueling the Next Generation of AI: Announcing the Databricks AI Accelera…" at bounding box center [294, 225] width 427 height 40
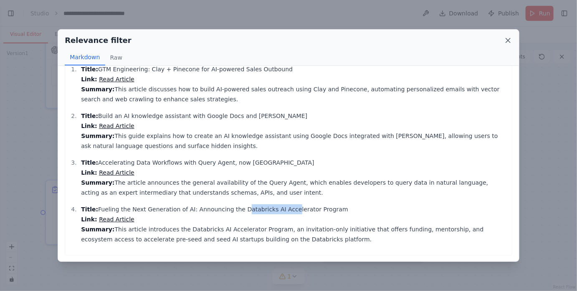
click at [510, 36] on icon at bounding box center [508, 40] width 8 height 8
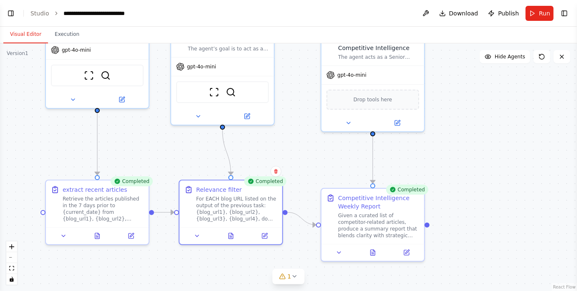
click at [354, 169] on div ".deletable-edge-delete-btn { width: 20px; height: 20px; border: 0px solid #ffff…" at bounding box center [288, 167] width 577 height 248
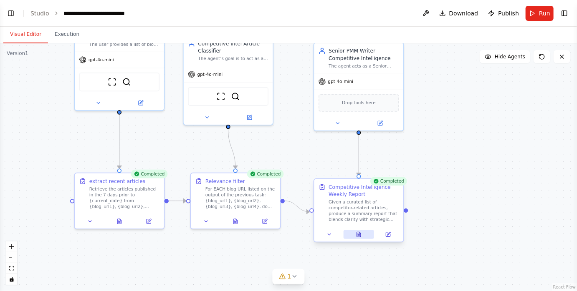
click at [357, 233] on icon at bounding box center [359, 235] width 4 height 5
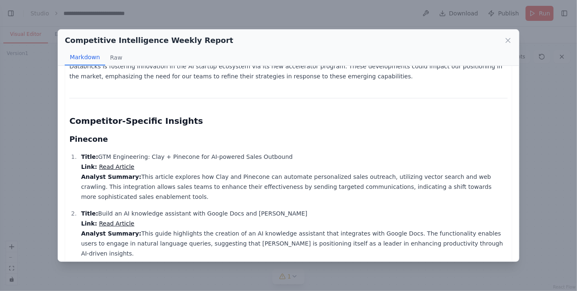
scroll to position [93, 0]
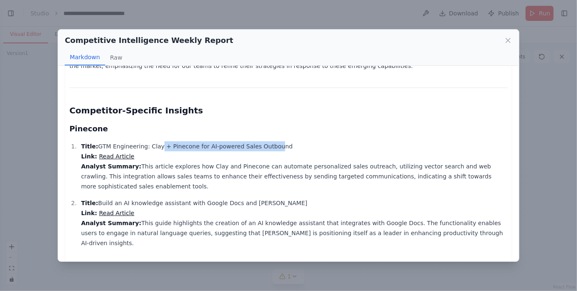
drag, startPoint x: 266, startPoint y: 146, endPoint x: 155, endPoint y: 147, distance: 111.1
click at [155, 147] on p "Title: GTM Engineering: Clay + Pinecone for AI-powered Sales Outbound Link: Rea…" at bounding box center [294, 167] width 427 height 50
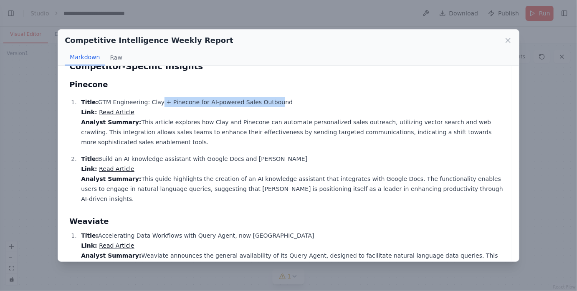
scroll to position [141, 0]
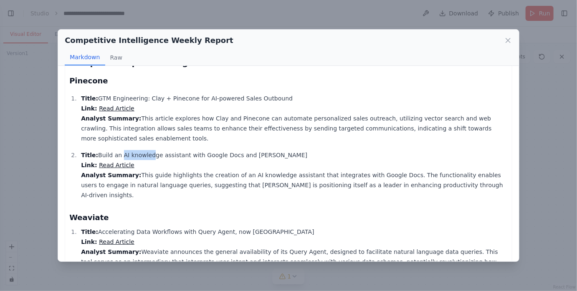
drag, startPoint x: 147, startPoint y: 155, endPoint x: 117, endPoint y: 155, distance: 30.9
click at [117, 155] on p "Title: Build an AI knowledge assistant with Google Docs and Pinecone Link: Read…" at bounding box center [294, 175] width 427 height 50
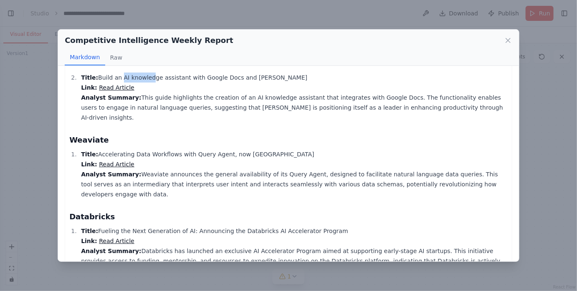
scroll to position [223, 0]
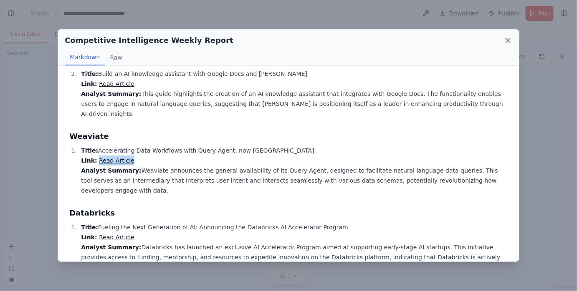
click at [507, 41] on icon at bounding box center [508, 40] width 4 height 4
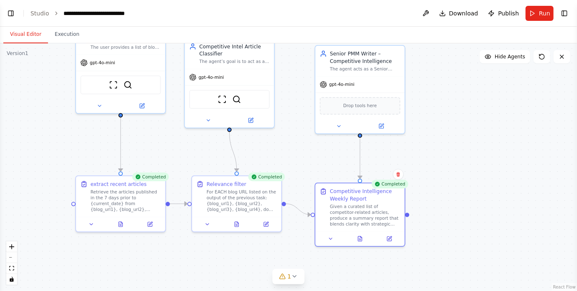
click at [435, 119] on div ".deletable-edge-delete-btn { width: 20px; height: 20px; border: 0px solid #ffff…" at bounding box center [288, 167] width 577 height 248
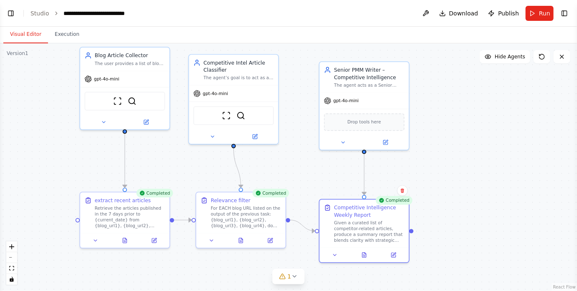
drag, startPoint x: 454, startPoint y: 135, endPoint x: 459, endPoint y: 151, distance: 16.8
click at [459, 151] on div ".deletable-edge-delete-btn { width: 20px; height: 20px; border: 0px solid #ffff…" at bounding box center [288, 167] width 577 height 248
click at [35, 12] on link "Studio" at bounding box center [39, 13] width 19 height 7
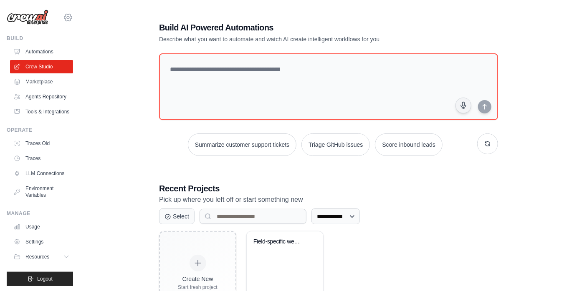
click at [70, 19] on icon at bounding box center [68, 18] width 10 height 10
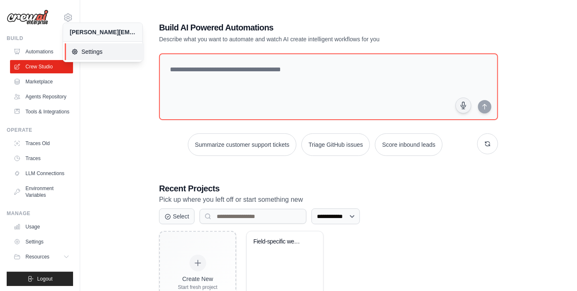
click at [99, 48] on span "Settings" at bounding box center [104, 52] width 66 height 8
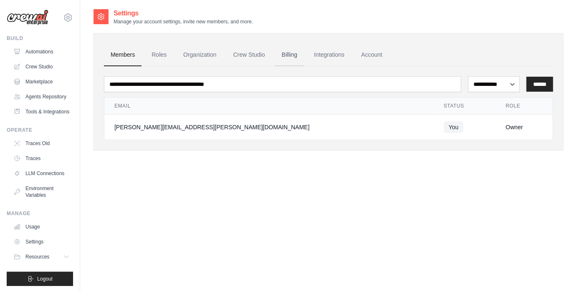
click at [298, 55] on link "Billing" at bounding box center [289, 55] width 29 height 23
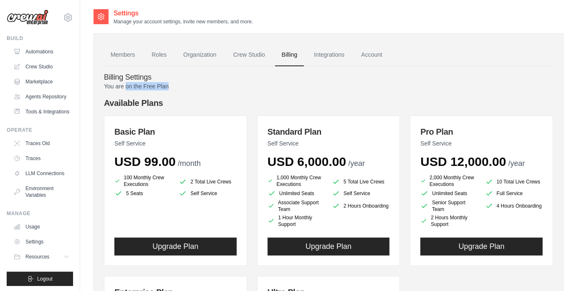
drag, startPoint x: 177, startPoint y: 86, endPoint x: 127, endPoint y: 88, distance: 50.2
click at [127, 88] on p "You are on the Free Plan" at bounding box center [328, 86] width 449 height 8
click at [207, 91] on div "You are on the Free Plan Available Plans Basic Plan Self Service USD 99.00 /mon…" at bounding box center [328, 264] width 449 height 365
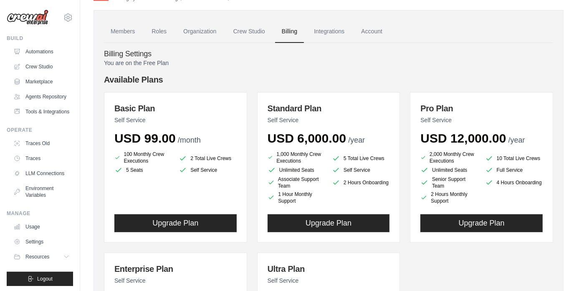
scroll to position [24, 0]
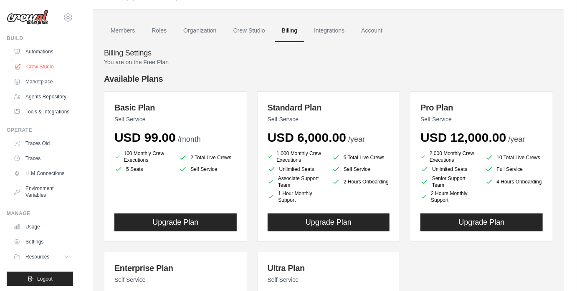
click at [48, 66] on link "Crew Studio" at bounding box center [42, 66] width 63 height 13
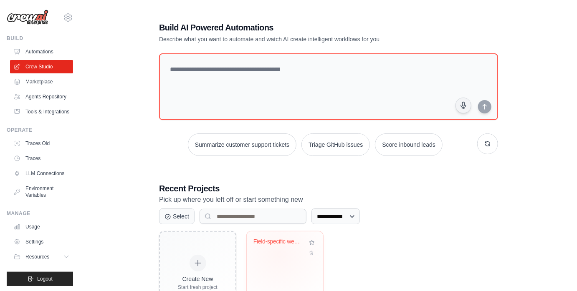
click at [279, 253] on div "Field-specific weekly summary" at bounding box center [284, 247] width 63 height 19
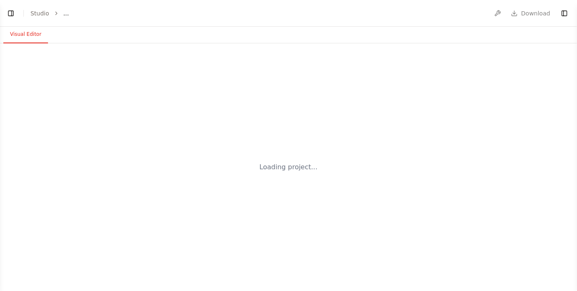
select select "****"
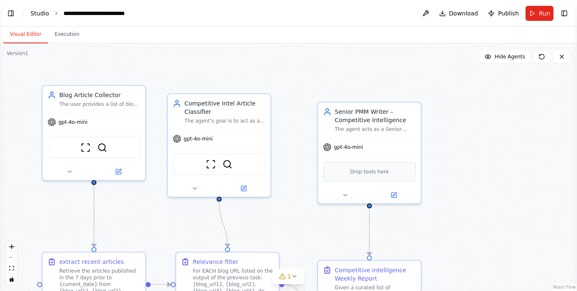
click at [42, 12] on link "Studio" at bounding box center [39, 13] width 19 height 7
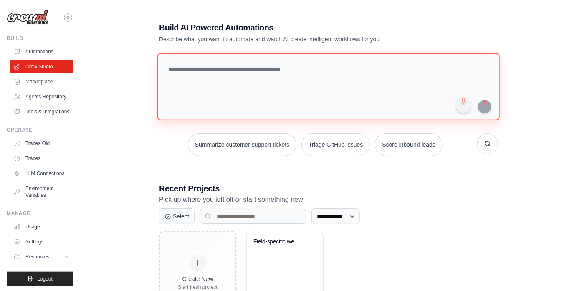
click at [226, 80] on textarea at bounding box center [328, 87] width 342 height 68
